Goal: Check status: Check status

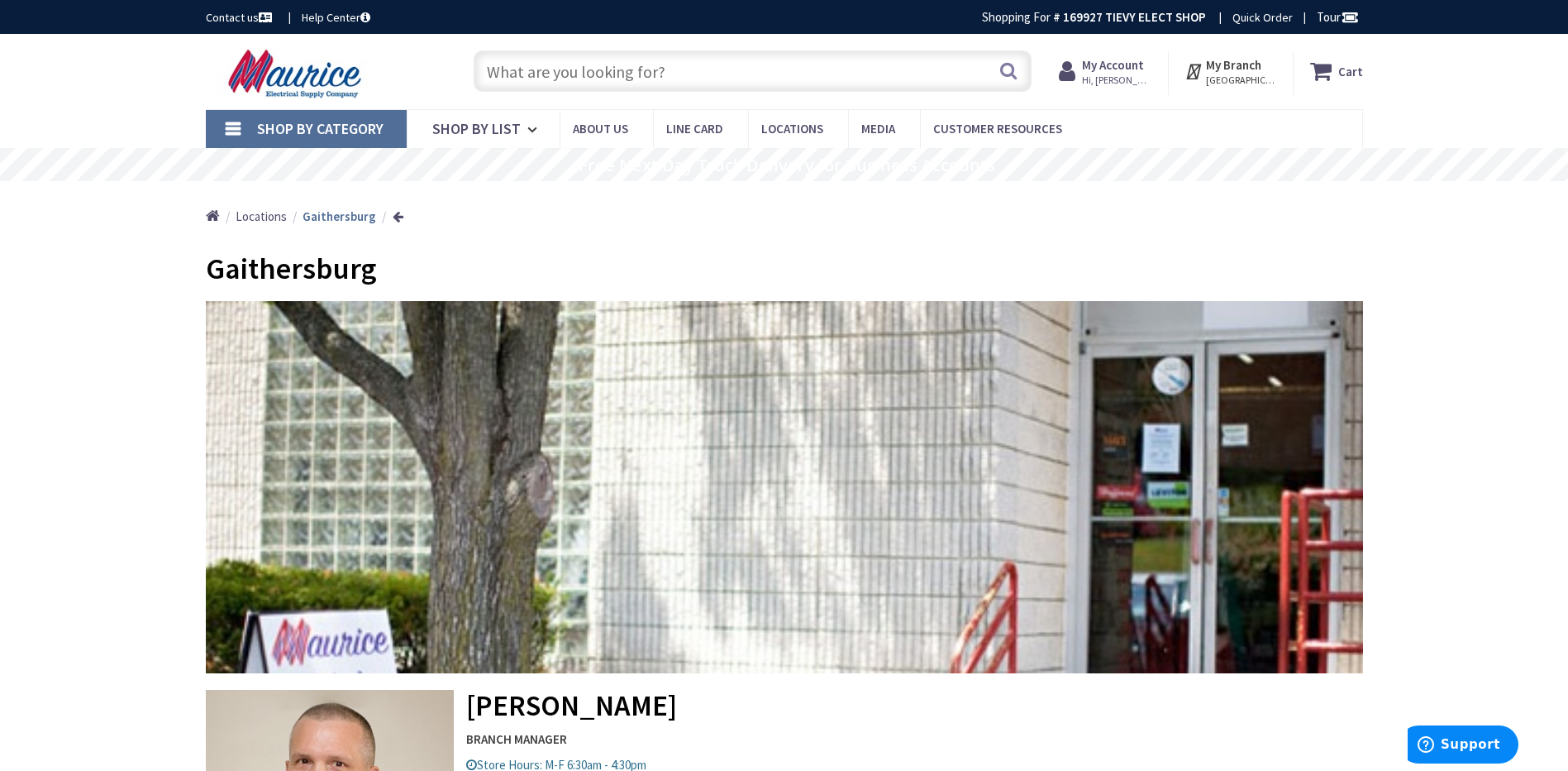
click at [1111, 81] on span "Hi, Ron" at bounding box center [1117, 80] width 71 height 13
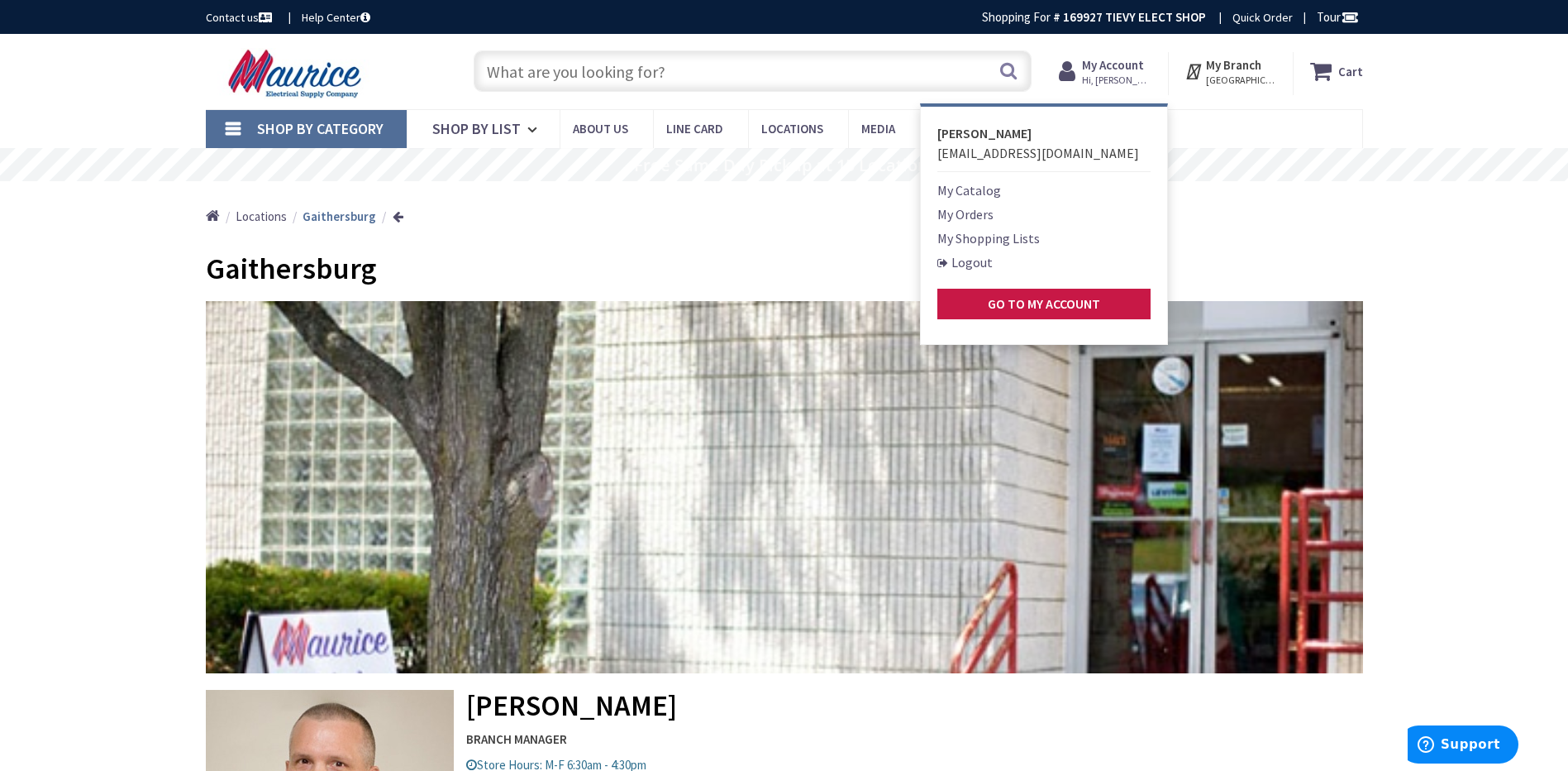
click at [989, 212] on link "My Orders" at bounding box center [964, 214] width 57 height 20
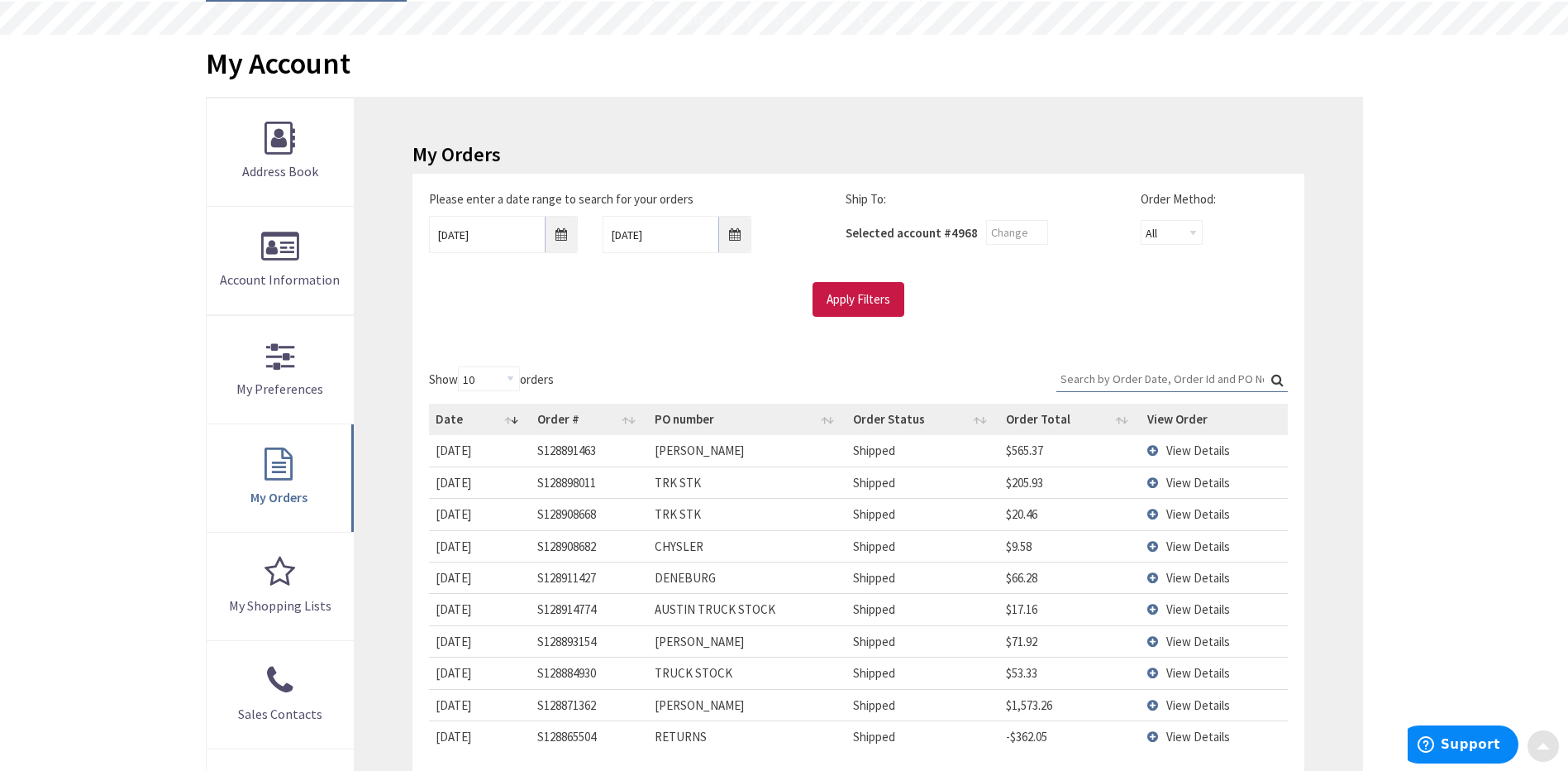
scroll to position [165, 0]
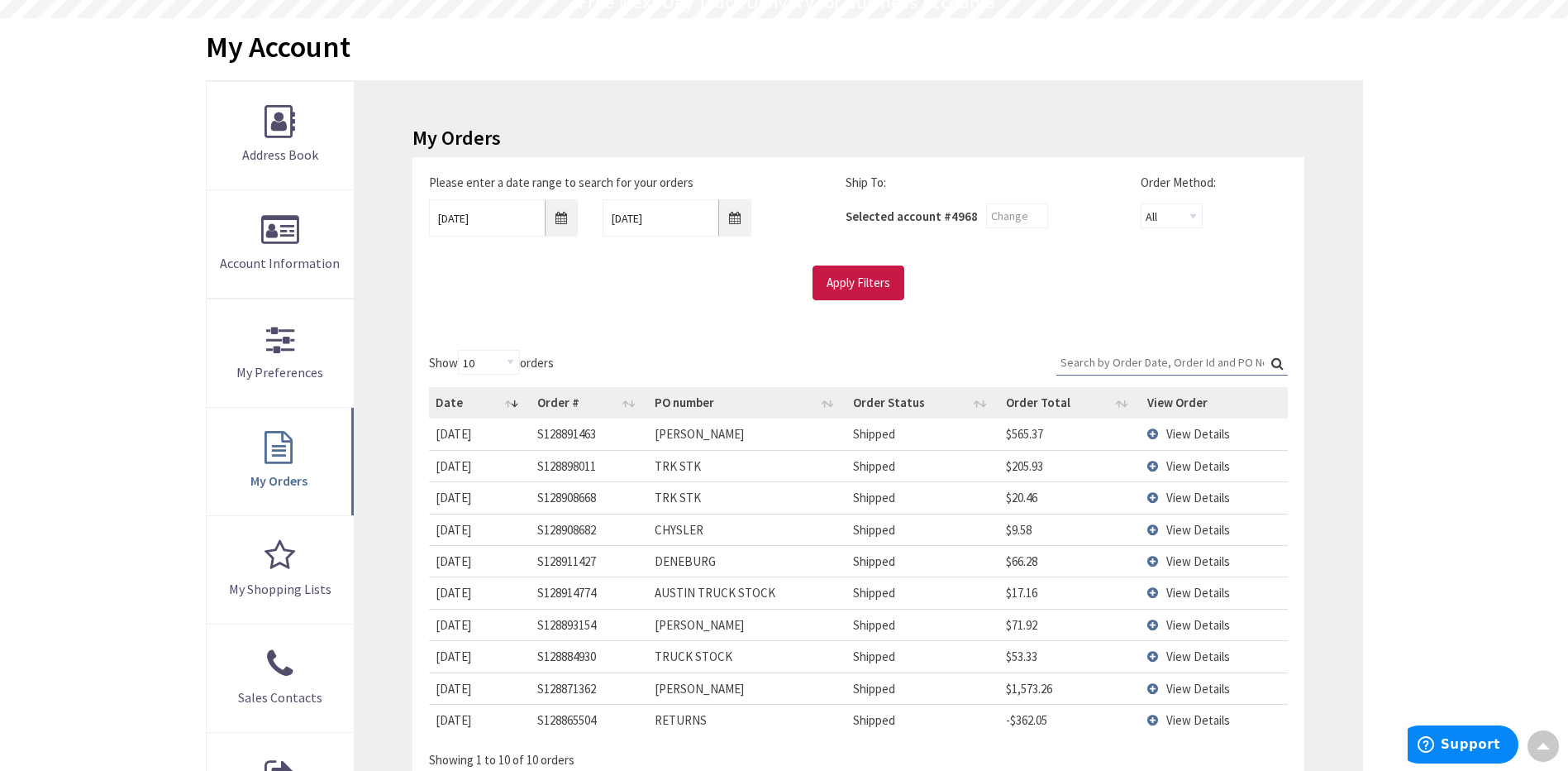
click at [1152, 435] on td "View Details" at bounding box center [1214, 434] width 147 height 31
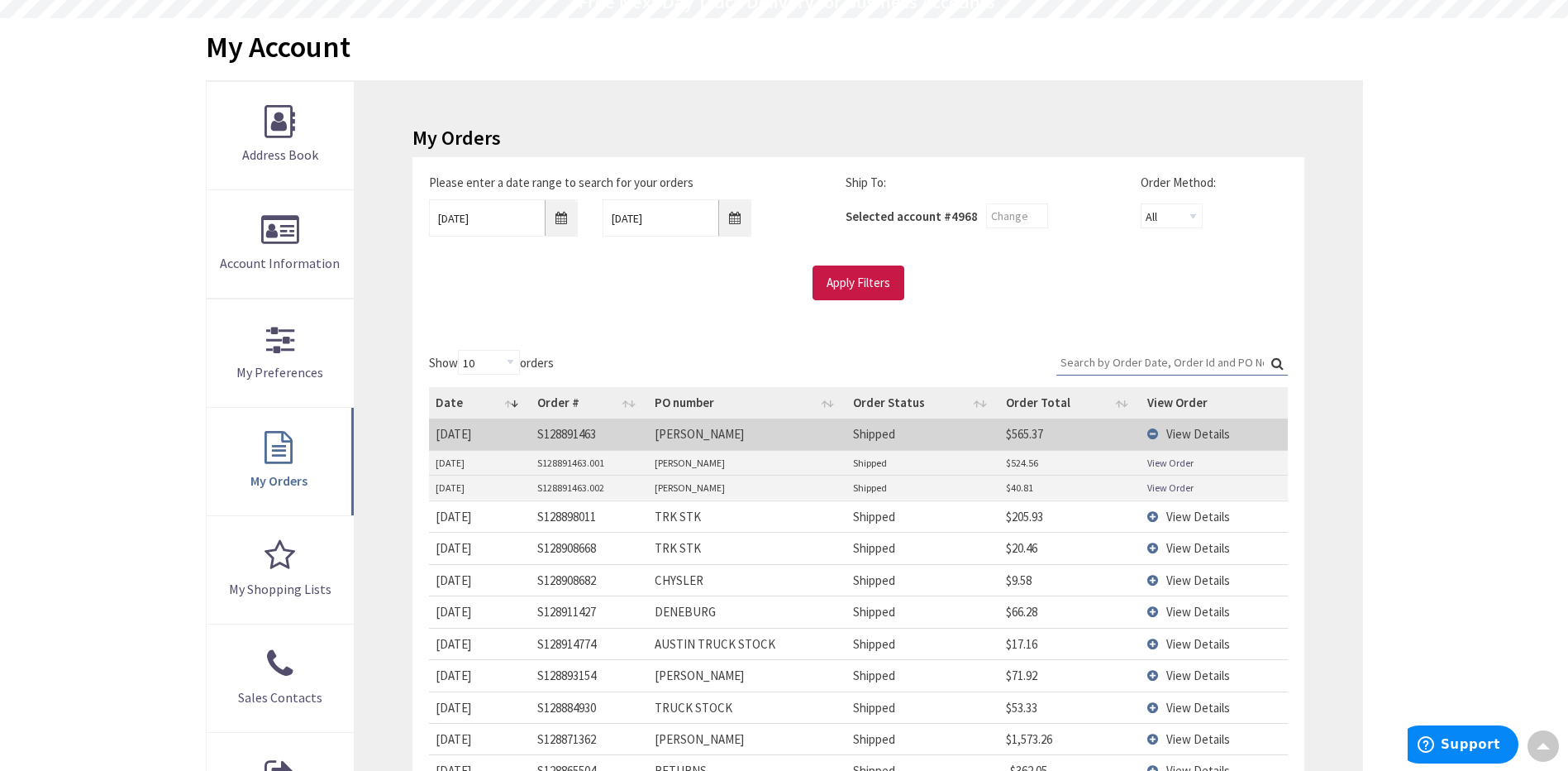
click at [1177, 487] on link "View Order" at bounding box center [1170, 487] width 47 height 14
click at [1166, 463] on link "View Order" at bounding box center [1170, 463] width 47 height 14
click at [1166, 491] on link "View Order" at bounding box center [1170, 487] width 47 height 14
click at [1153, 436] on td "View Details" at bounding box center [1214, 434] width 147 height 31
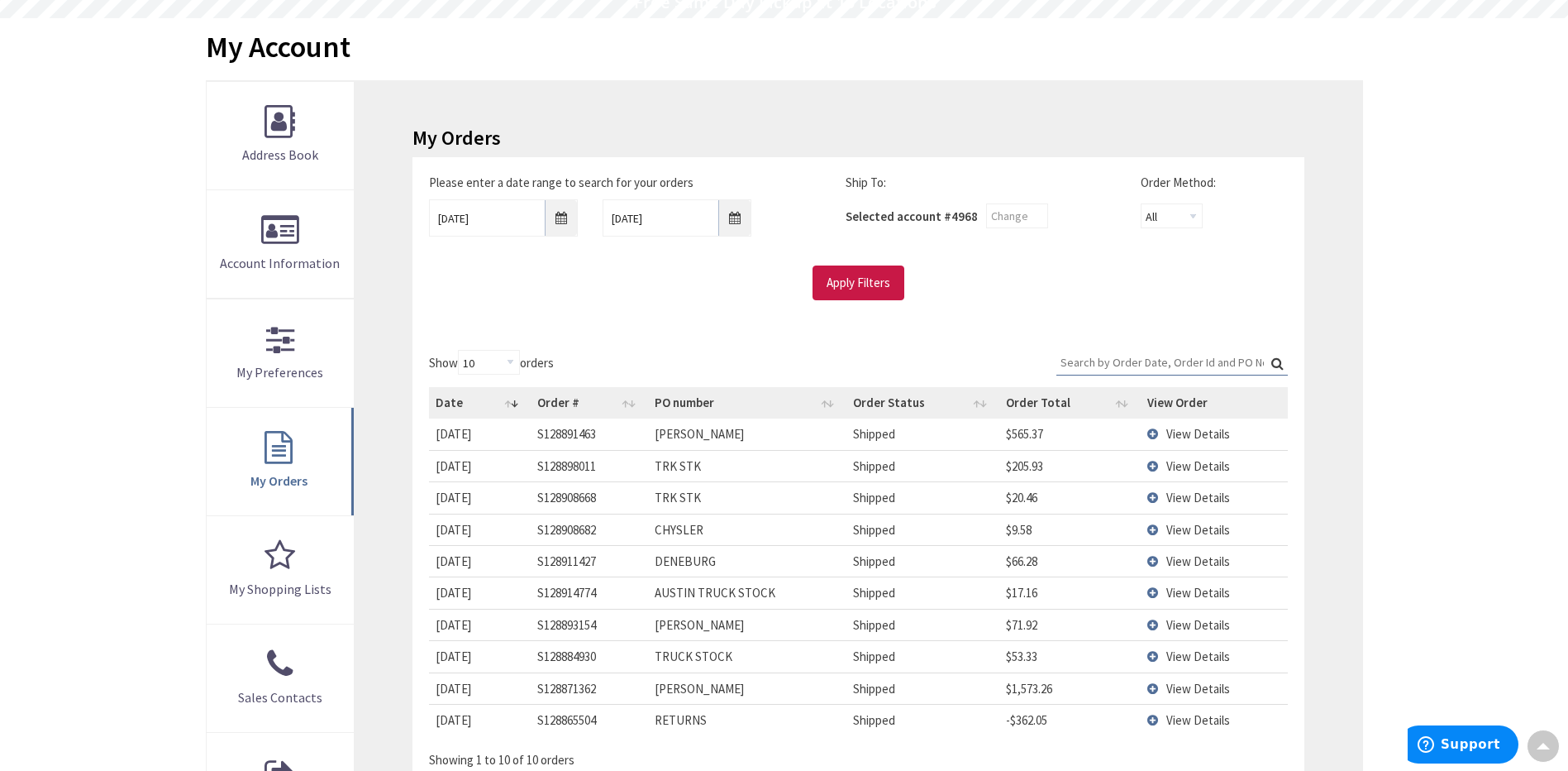
click at [1189, 528] on span "View Details" at bounding box center [1198, 529] width 64 height 16
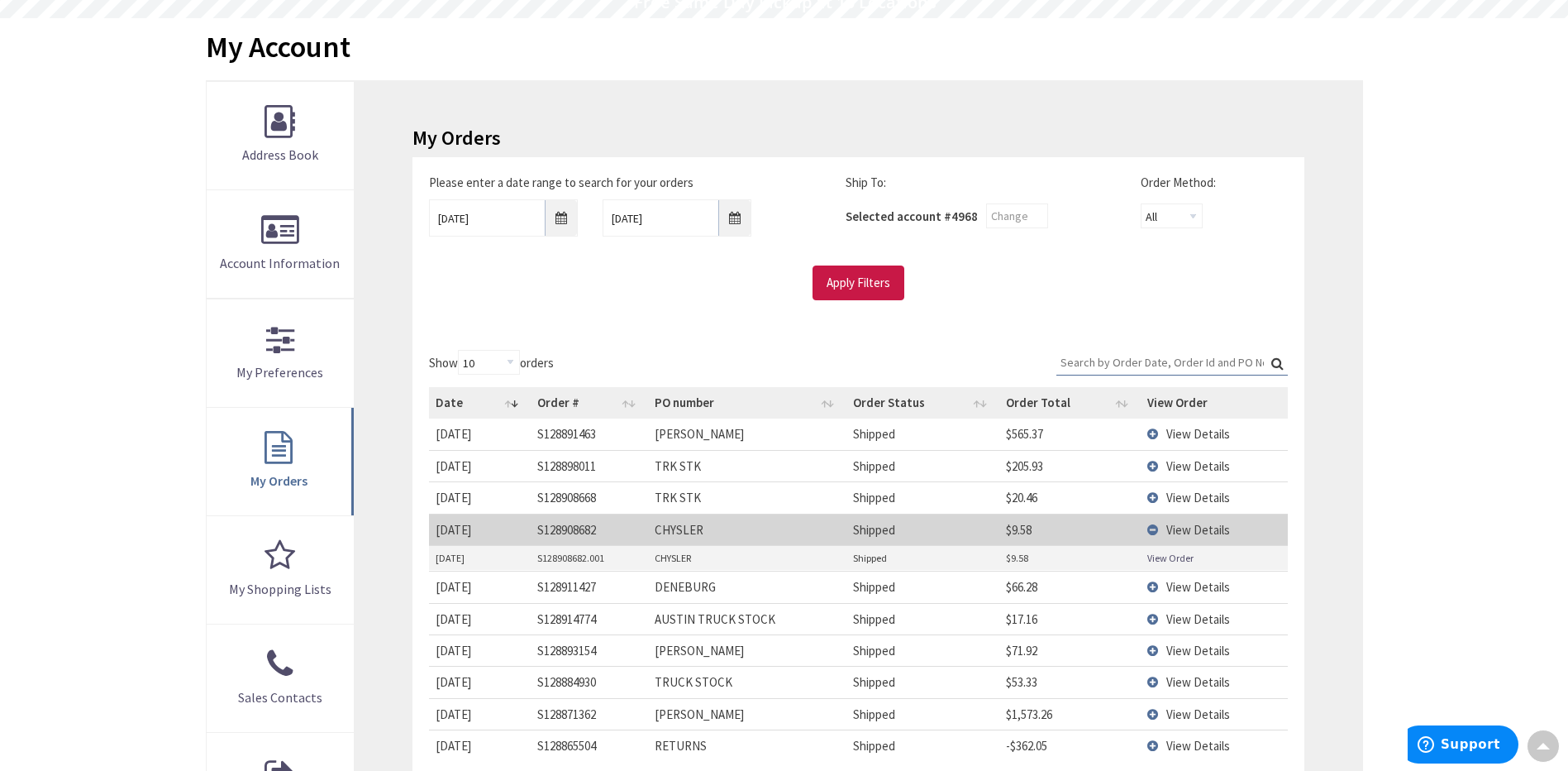
click at [1178, 560] on link "View Order" at bounding box center [1170, 557] width 47 height 14
click at [1152, 531] on td "View Details" at bounding box center [1214, 529] width 147 height 32
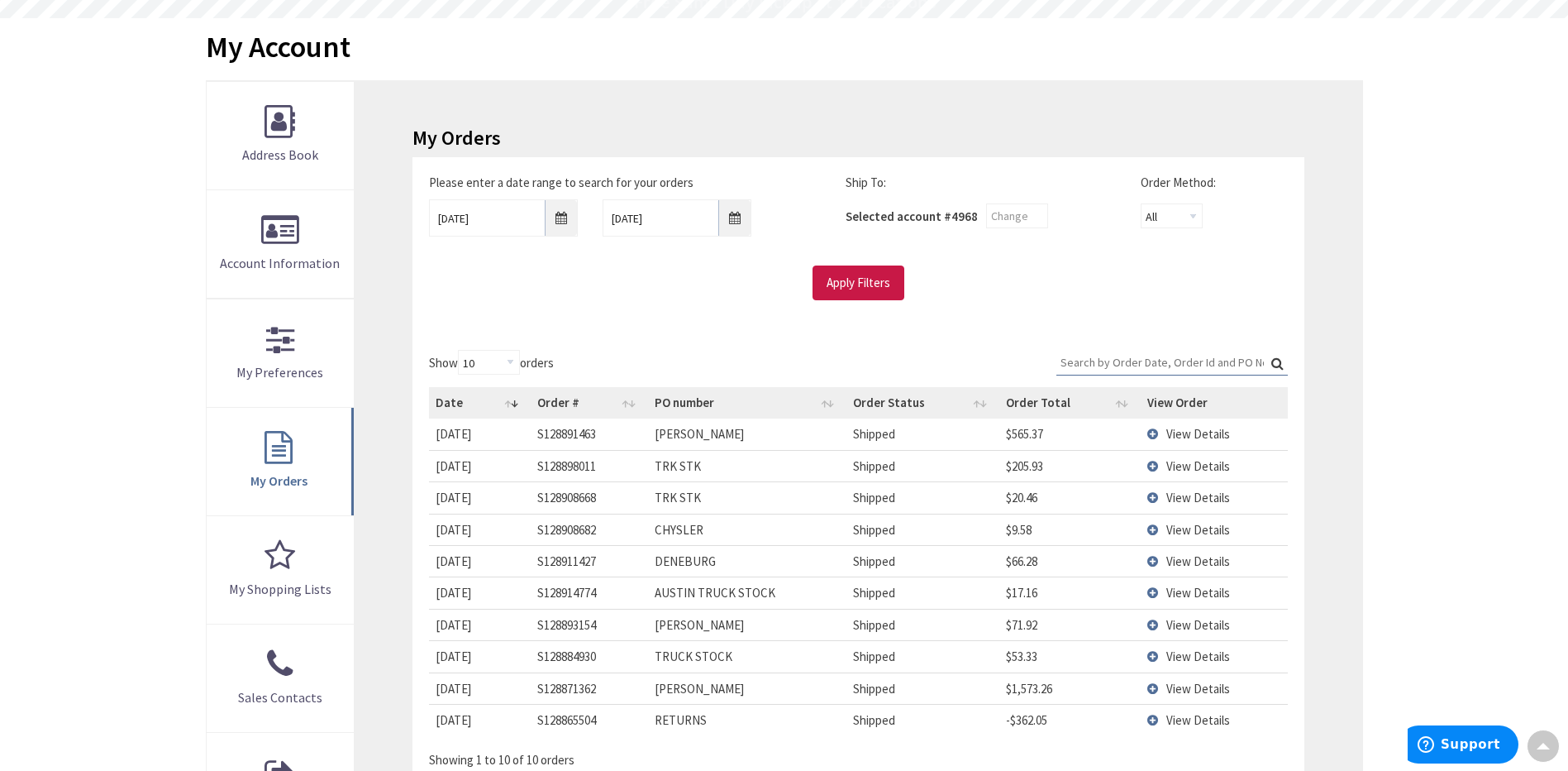
click at [1151, 565] on td "View Details" at bounding box center [1214, 561] width 147 height 32
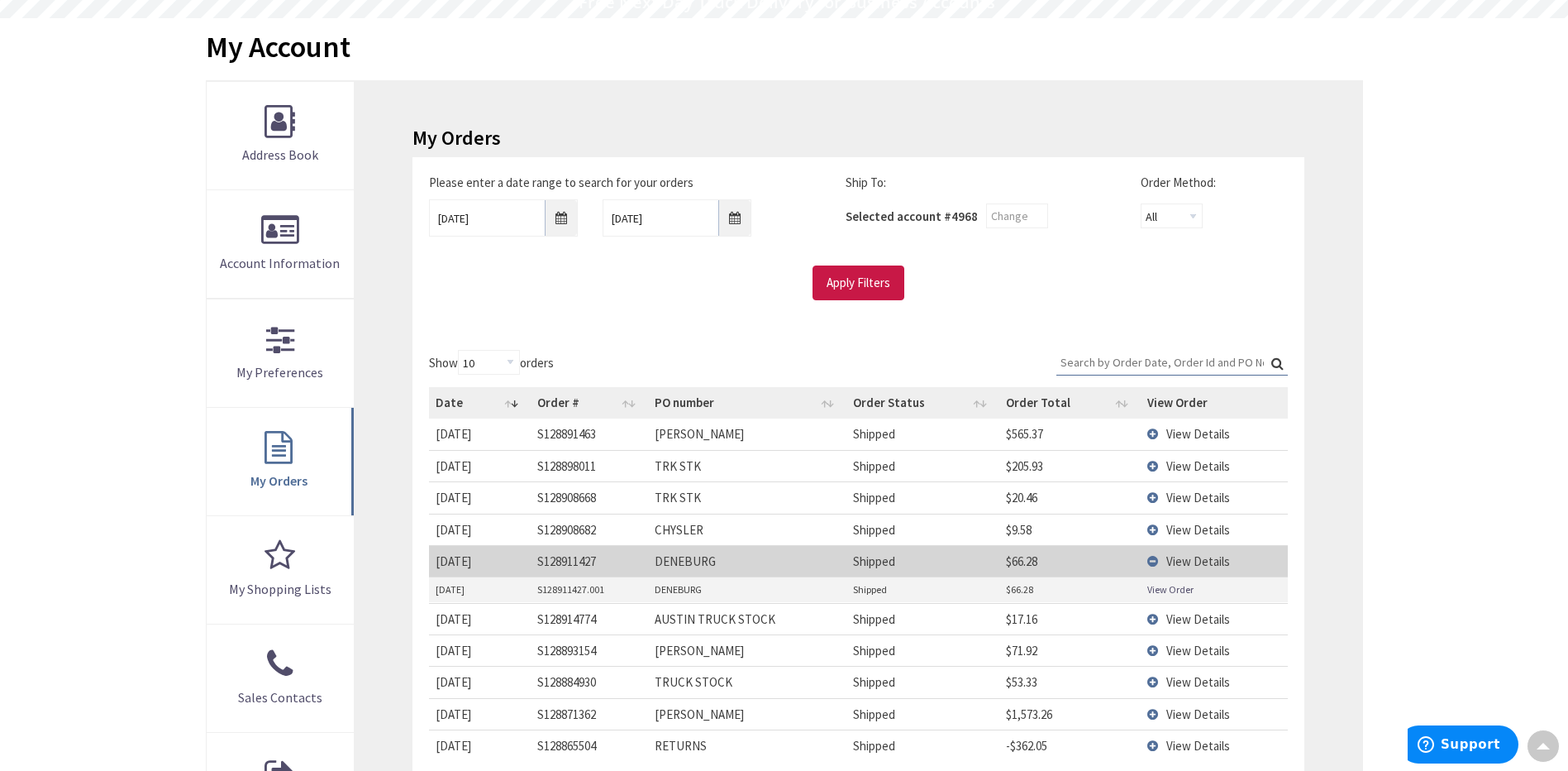
click at [1162, 593] on link "View Order" at bounding box center [1170, 589] width 47 height 14
click at [1151, 560] on td "View Details" at bounding box center [1214, 561] width 147 height 32
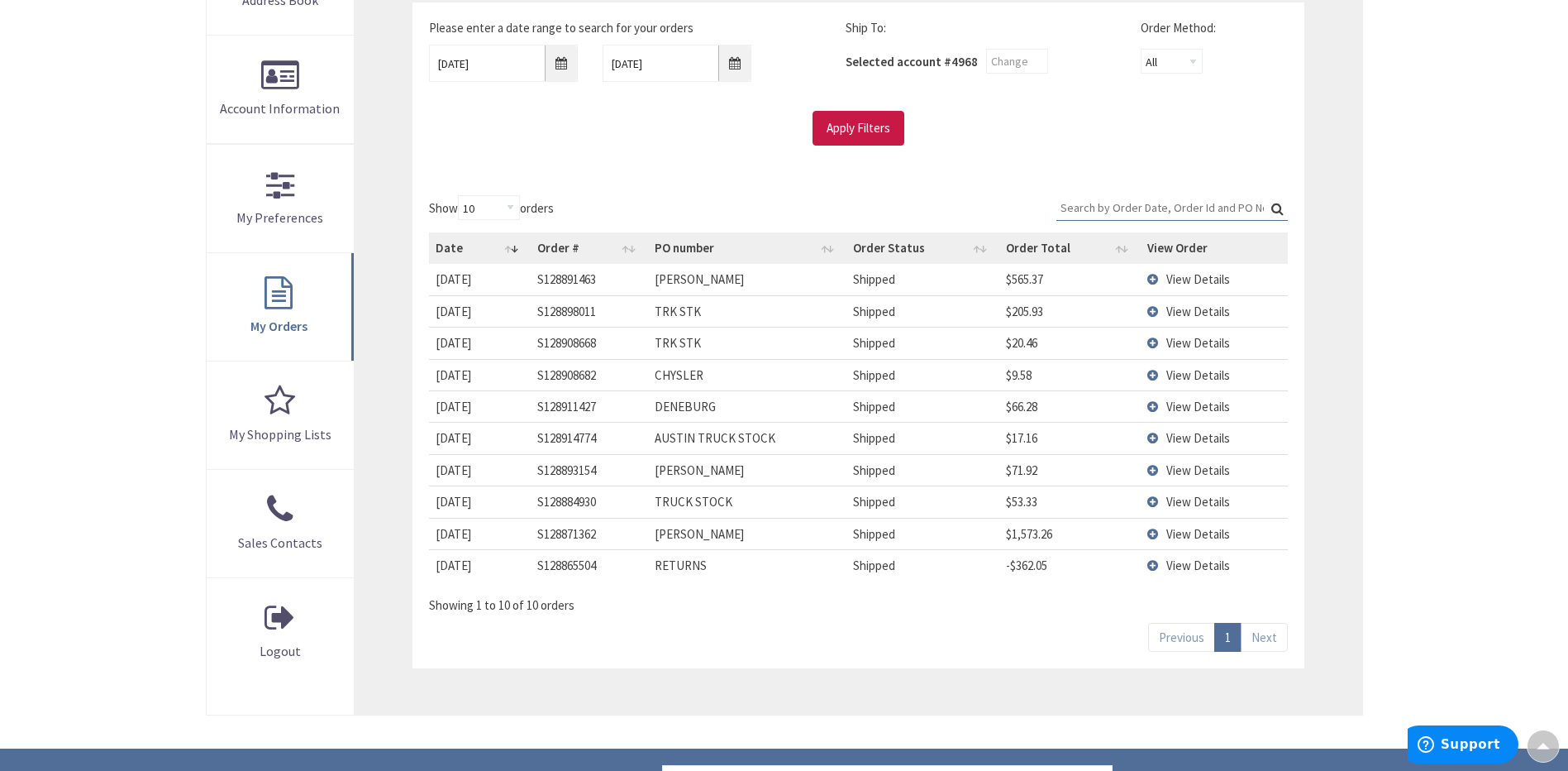
scroll to position [330, 0]
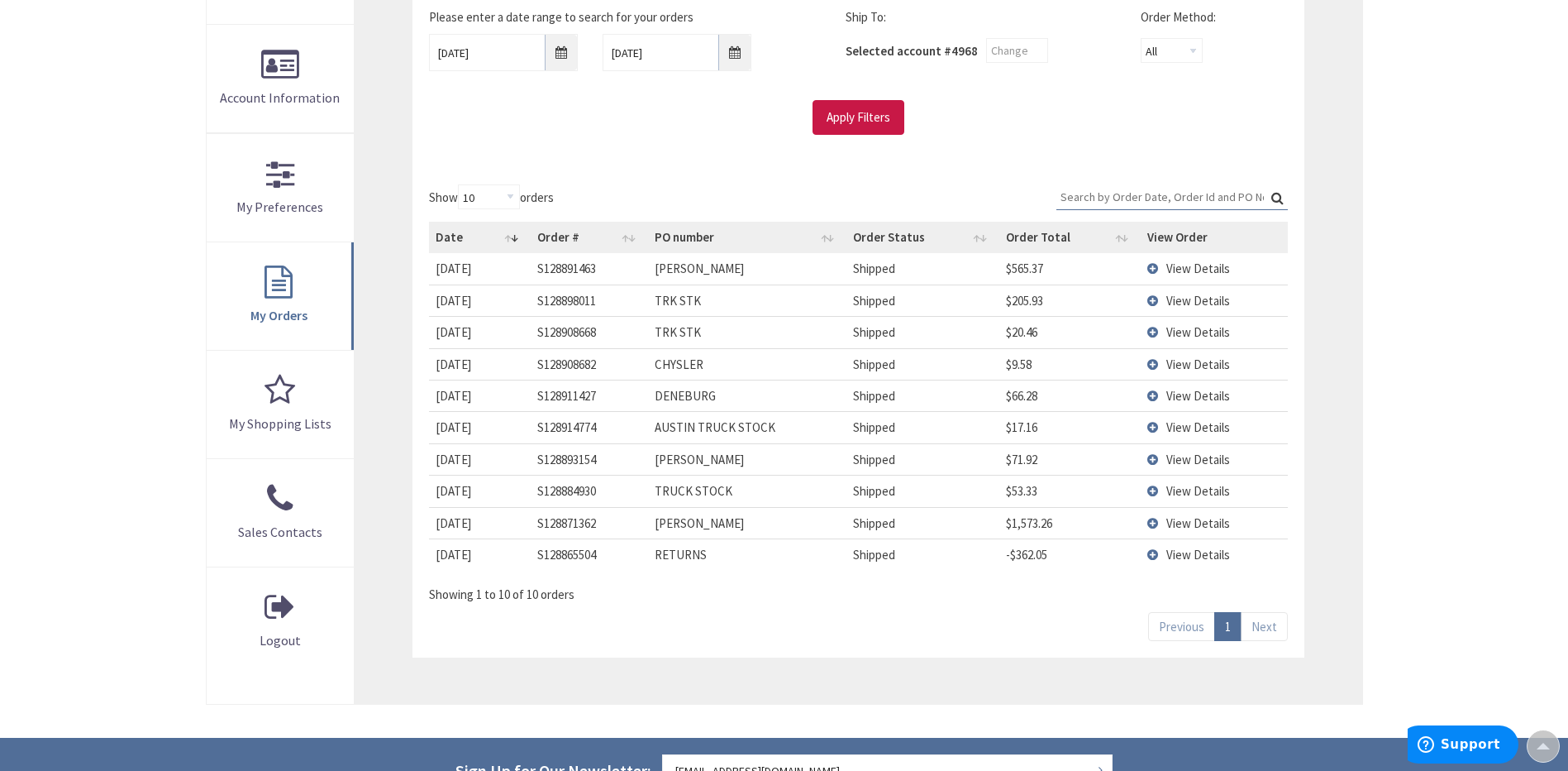
click at [1154, 521] on td "View Details" at bounding box center [1214, 522] width 147 height 32
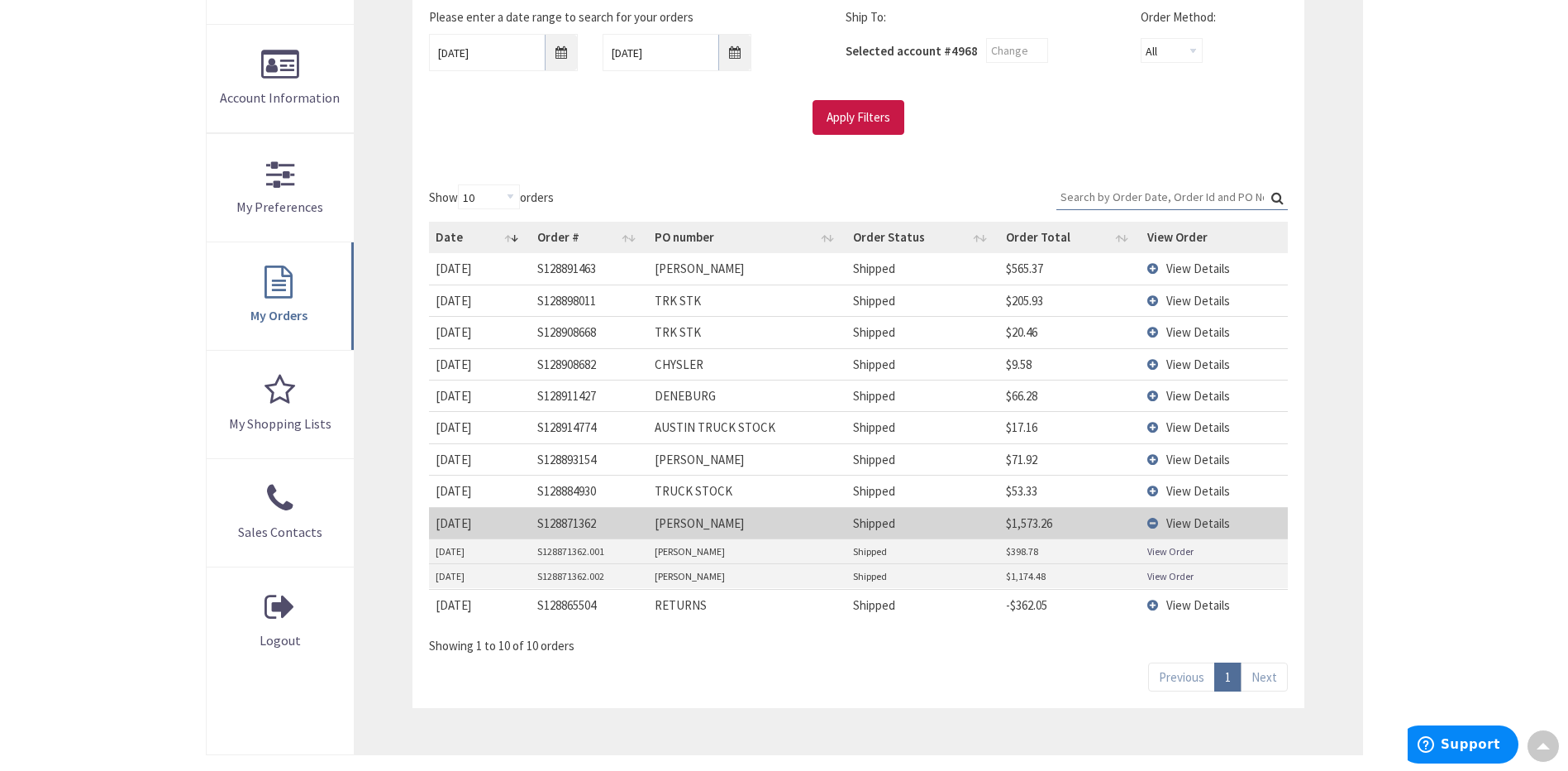
click at [1170, 555] on link "View Order" at bounding box center [1170, 551] width 47 height 14
click at [1151, 524] on td "View Details" at bounding box center [1214, 522] width 147 height 32
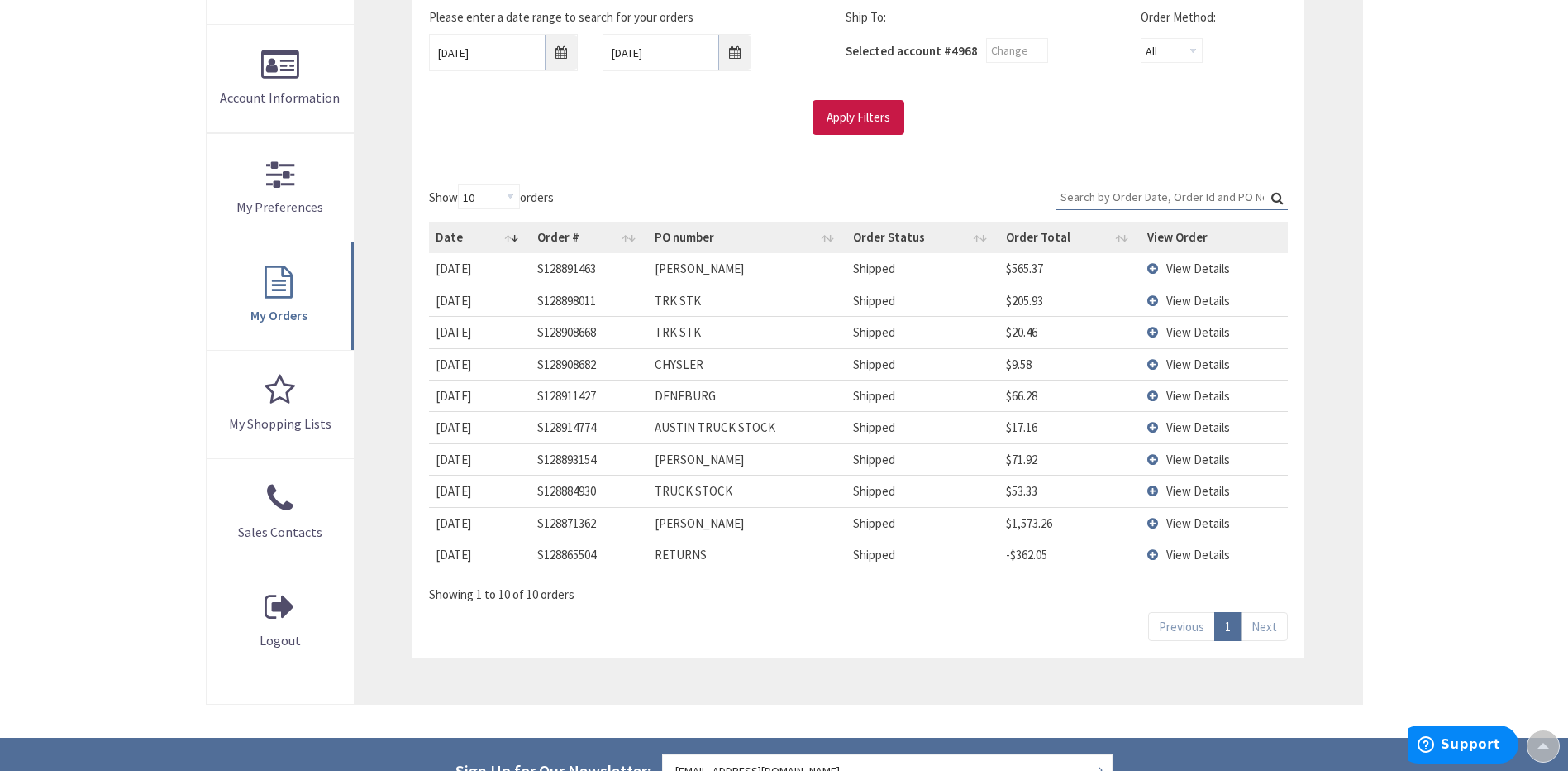
click at [1147, 555] on td "View Details" at bounding box center [1214, 554] width 147 height 32
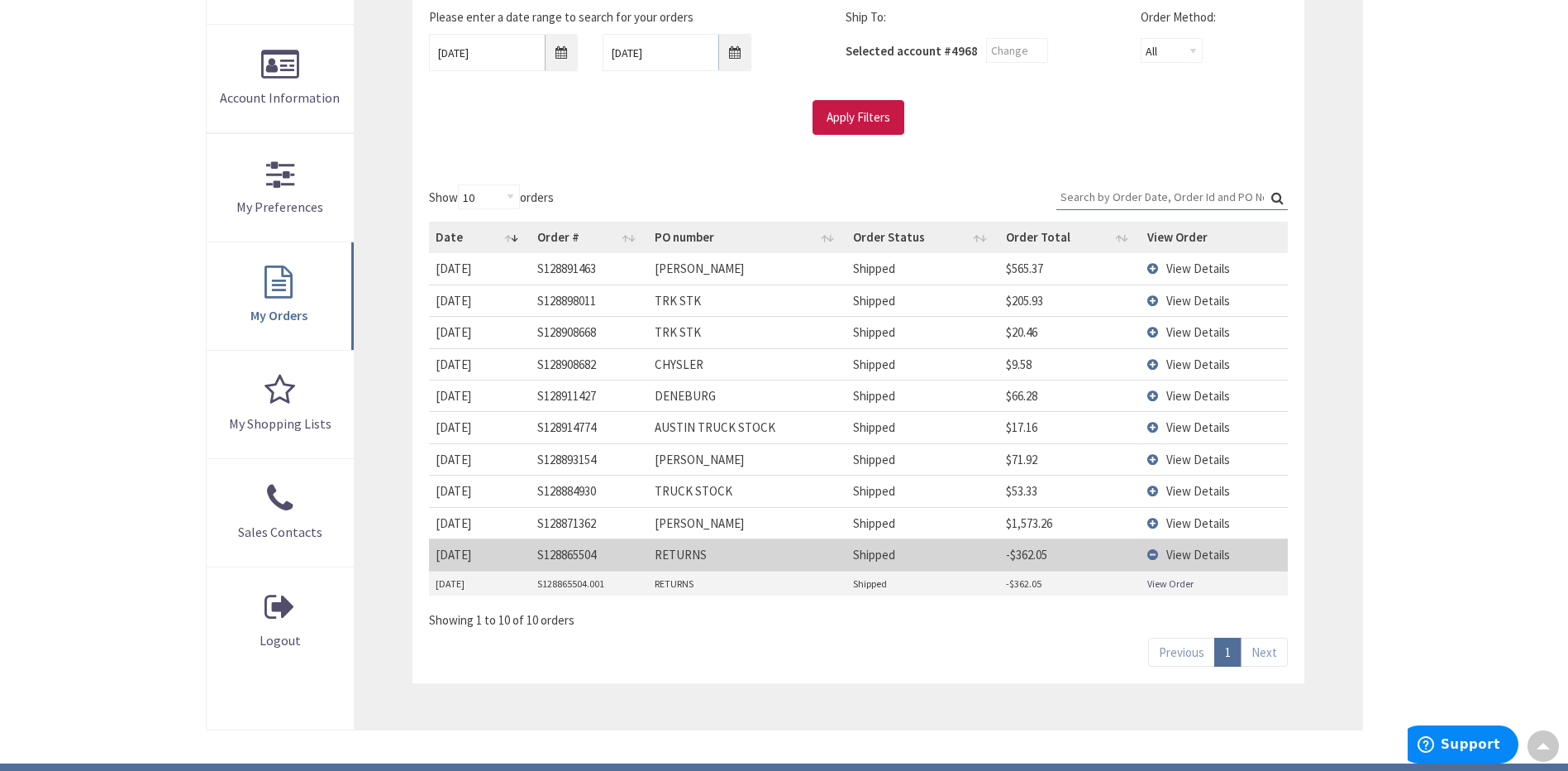
click at [1151, 587] on link "View Order" at bounding box center [1170, 583] width 47 height 14
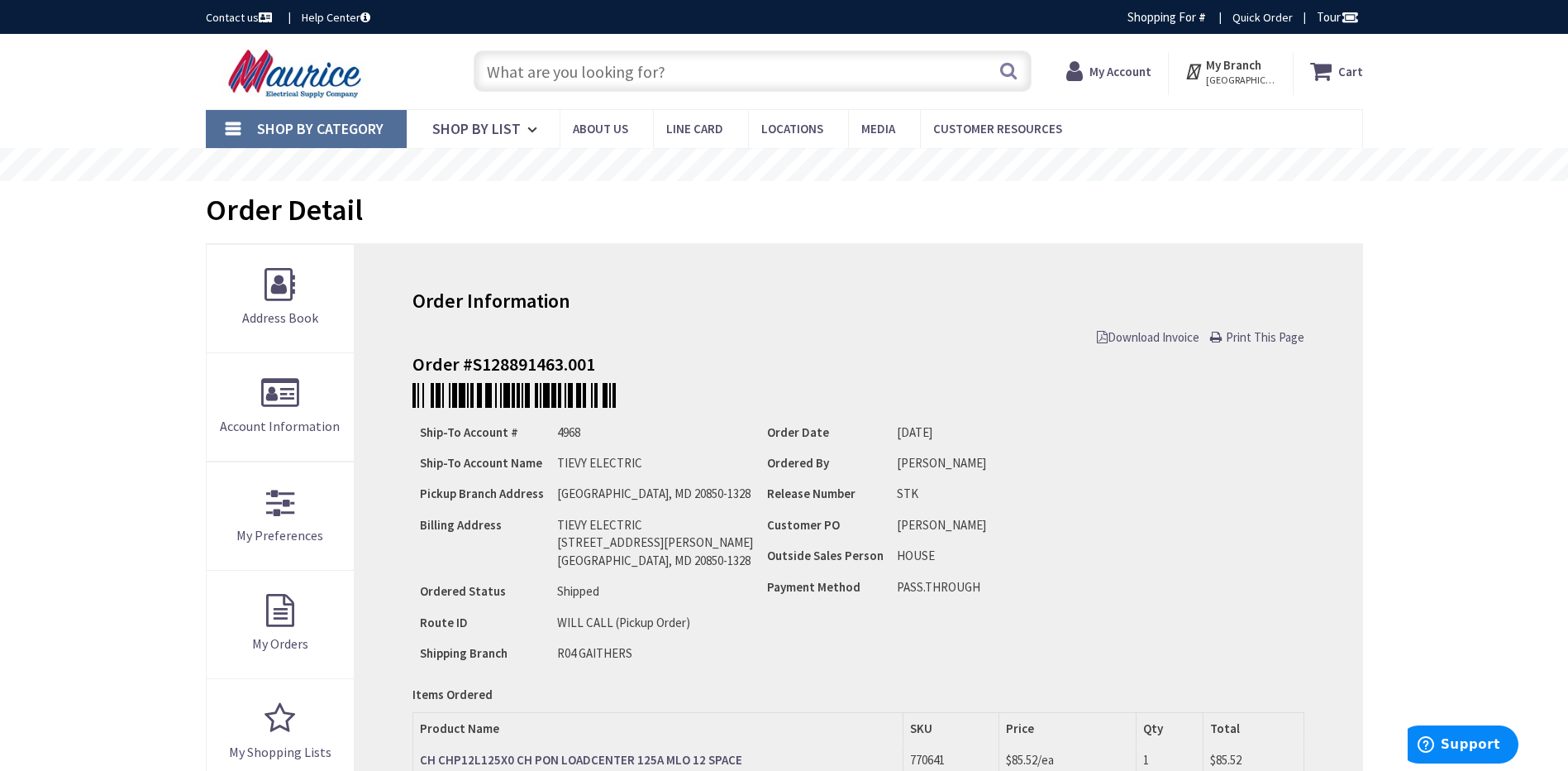
click at [1129, 338] on span "Download Invoice" at bounding box center [1147, 337] width 102 height 16
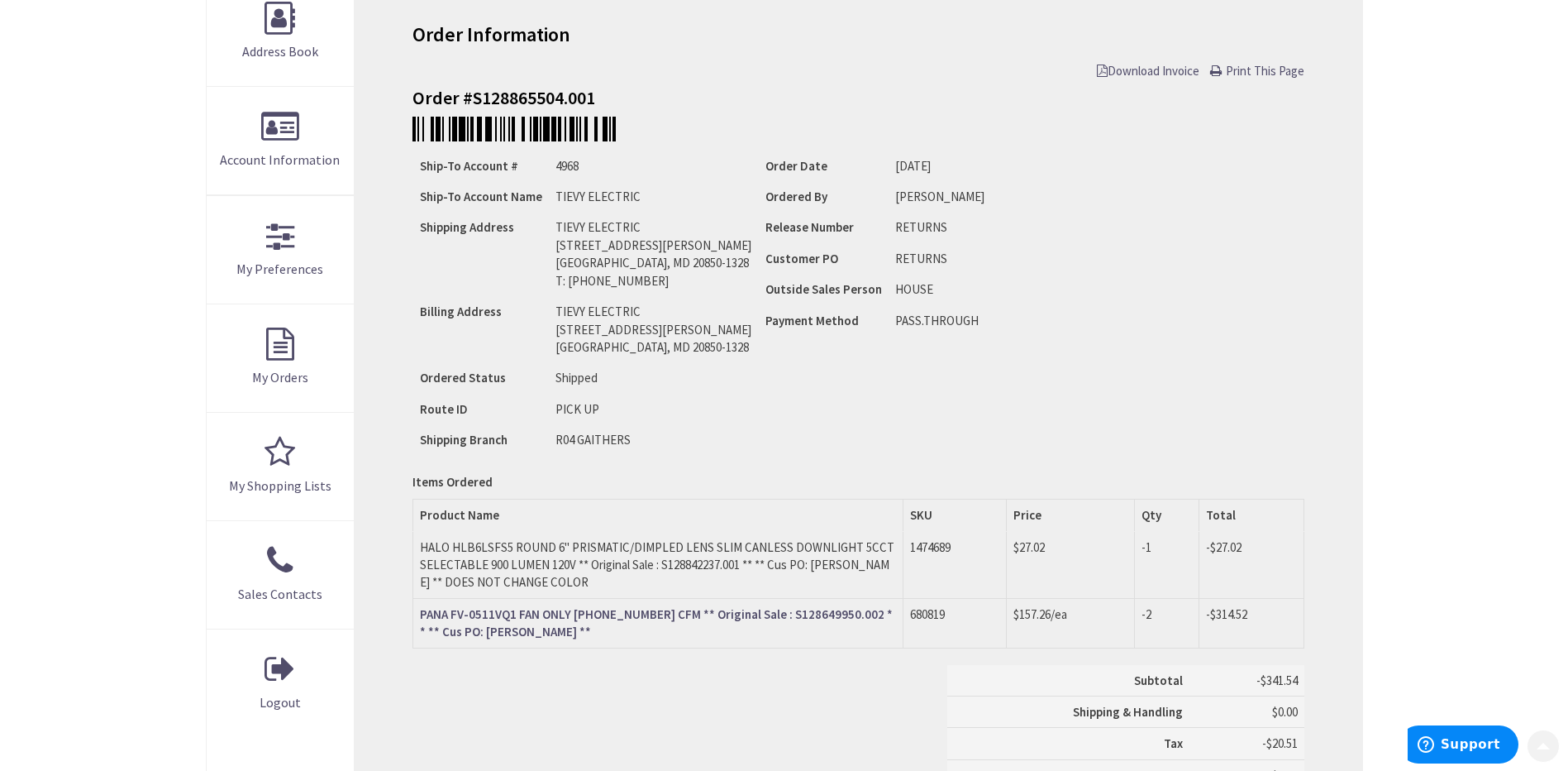
scroll to position [330, 0]
